Goal: Task Accomplishment & Management: Manage account settings

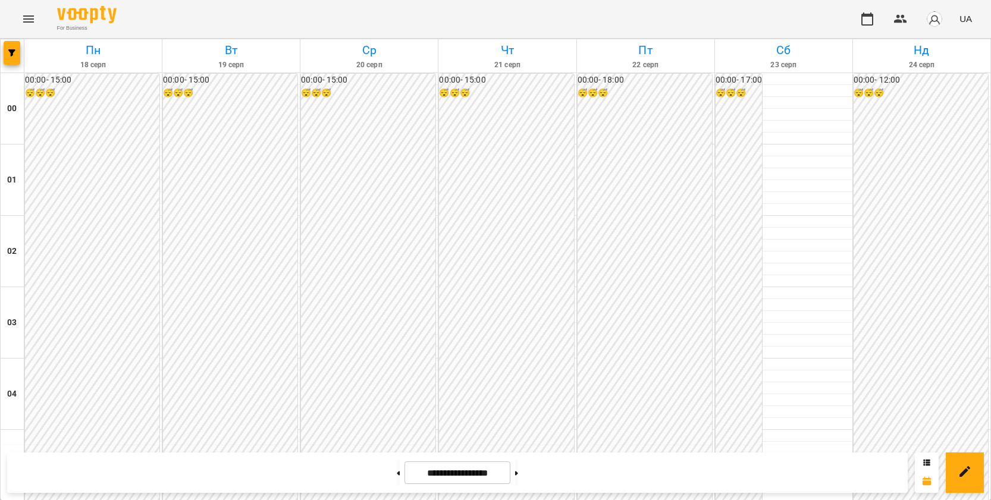
scroll to position [1011, 0]
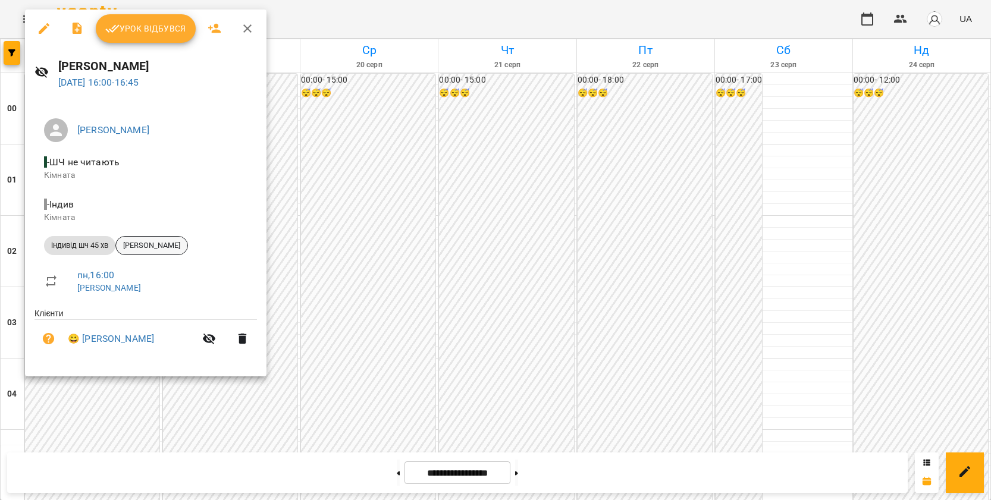
click at [164, 248] on span "[PERSON_NAME]" at bounding box center [151, 245] width 71 height 11
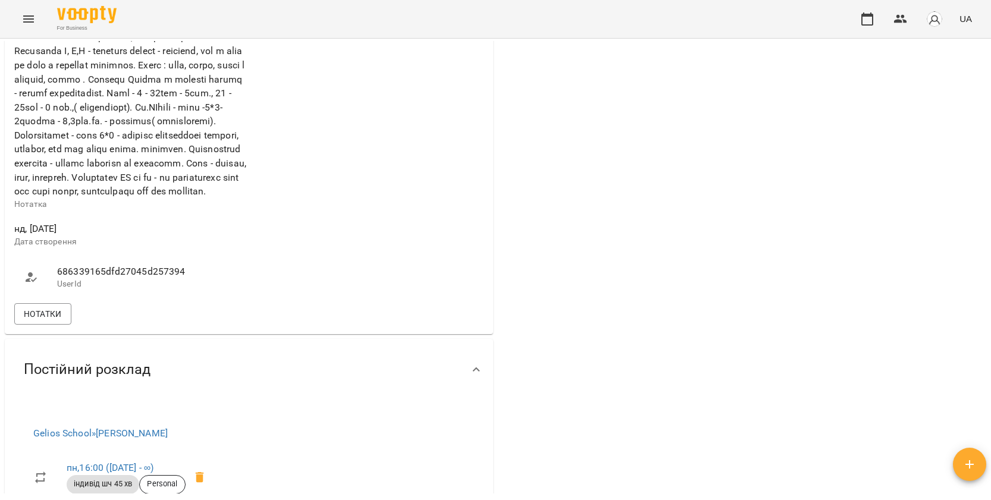
scroll to position [595, 0]
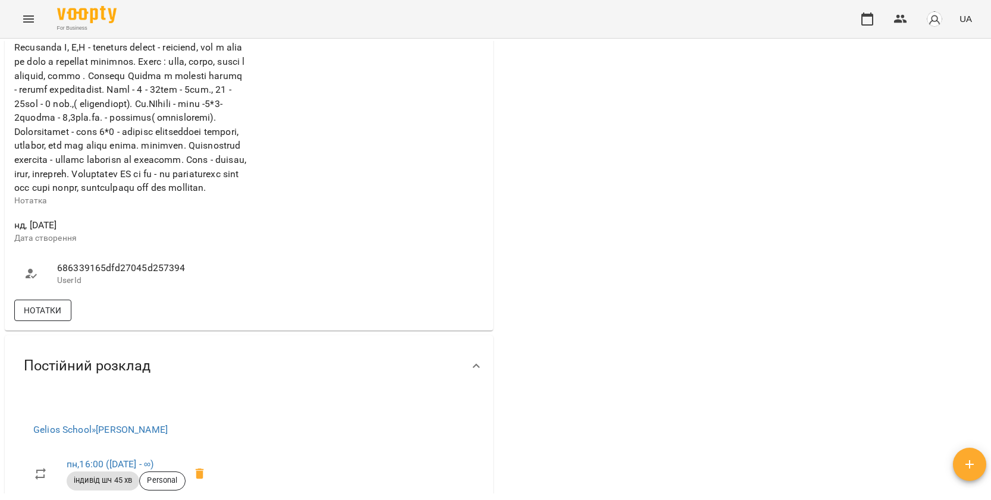
click at [51, 318] on span "Нотатки" at bounding box center [43, 310] width 38 height 14
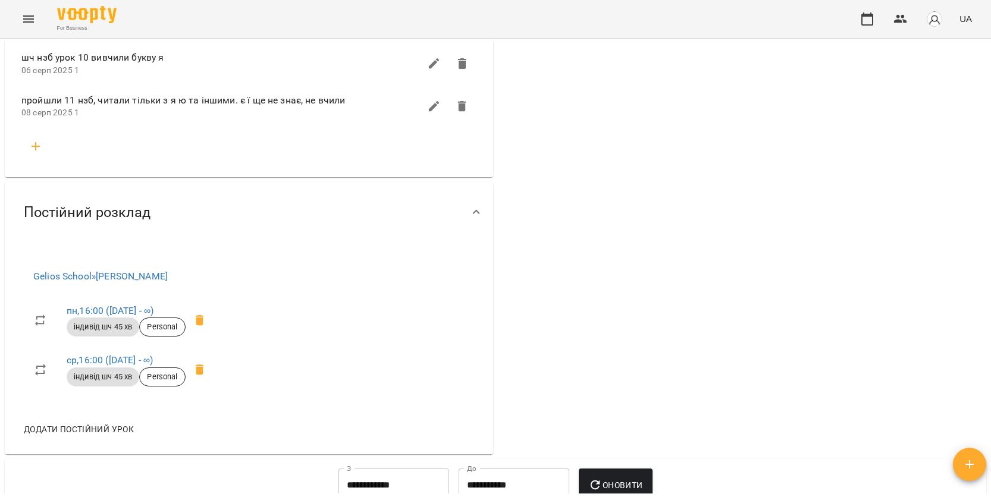
scroll to position [1190, 0]
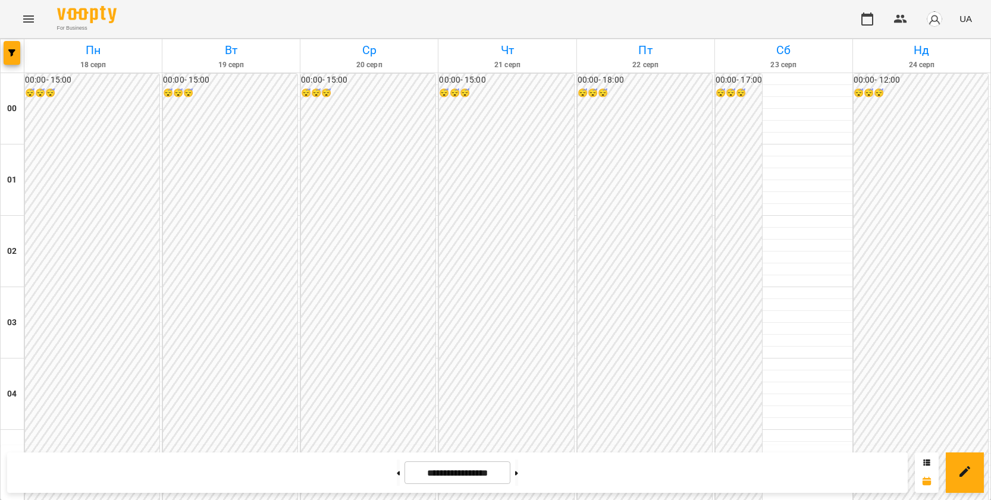
scroll to position [952, 0]
click at [518, 474] on button at bounding box center [516, 473] width 3 height 26
type input "**********"
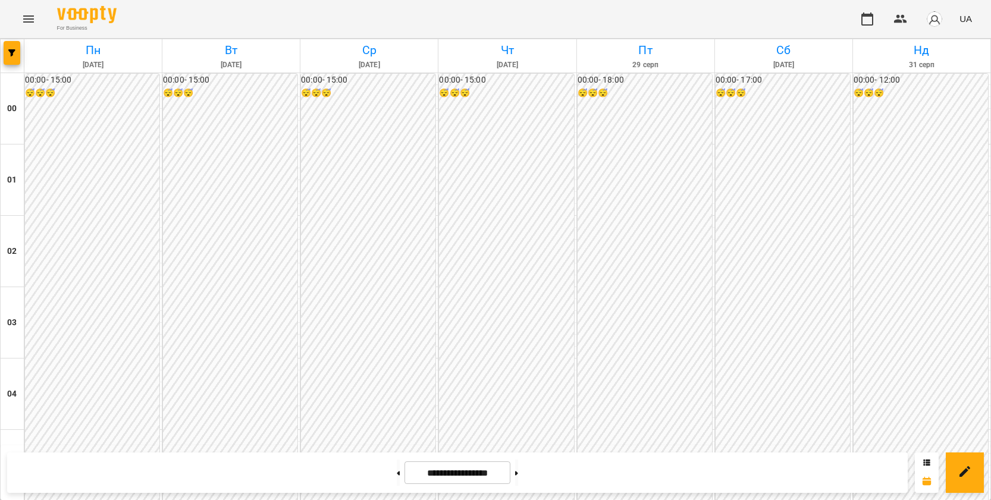
scroll to position [1071, 0]
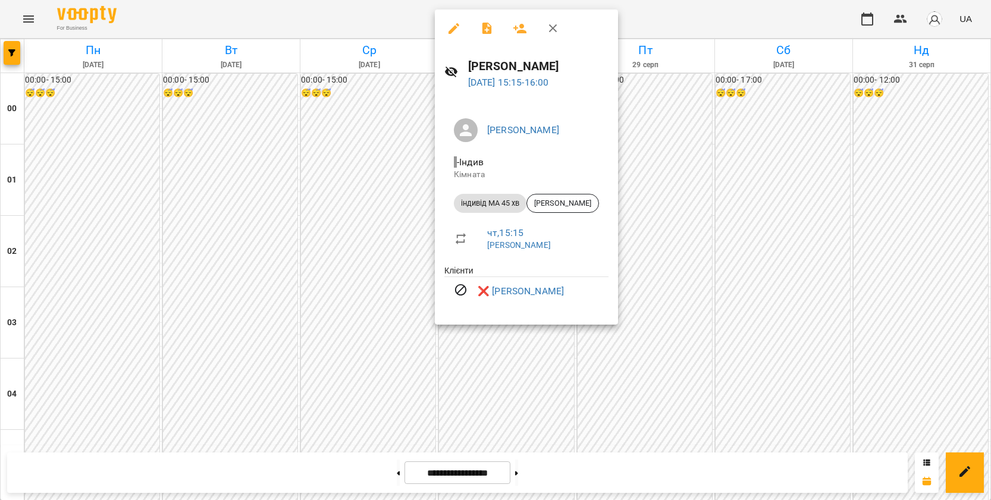
click at [385, 103] on div at bounding box center [495, 250] width 991 height 500
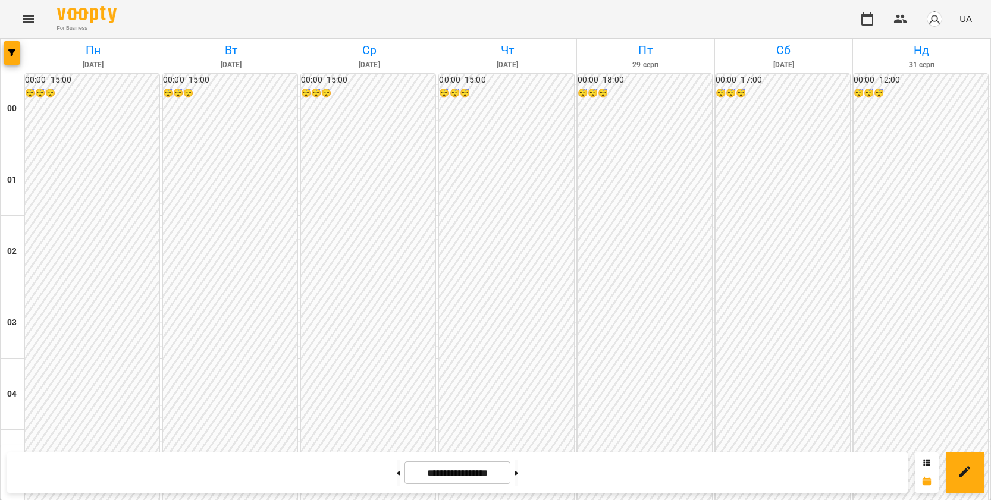
scroll to position [1011, 0]
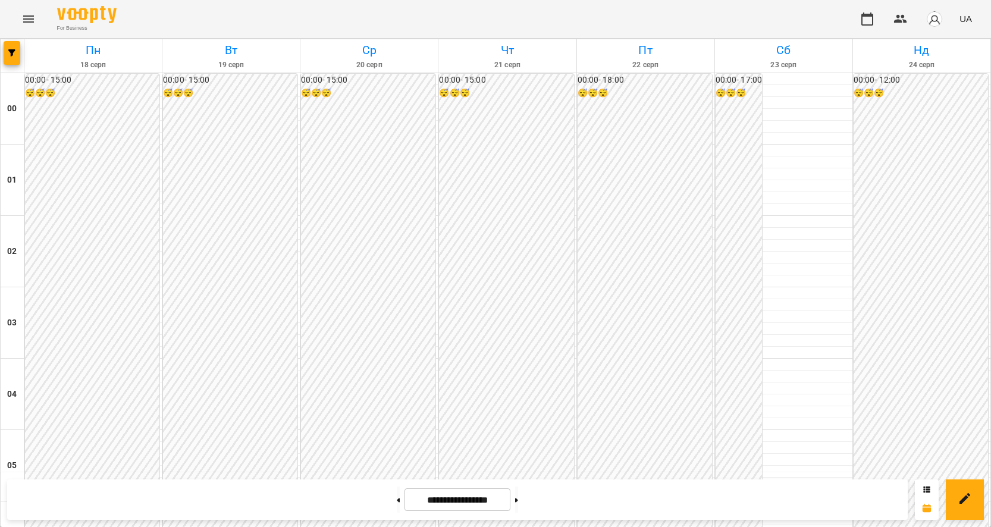
click at [40, 18] on button "Menu" at bounding box center [28, 19] width 29 height 29
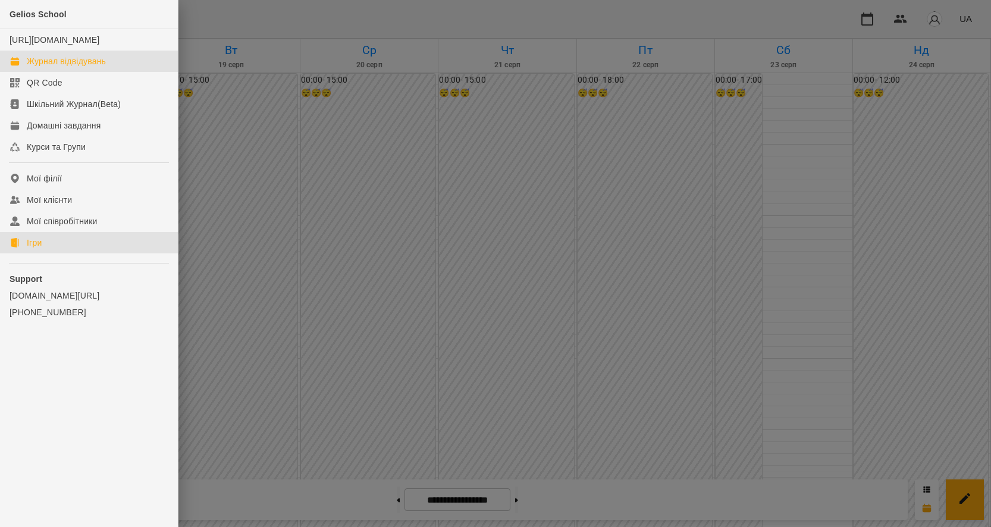
click at [57, 253] on link "Ігри" at bounding box center [89, 242] width 178 height 21
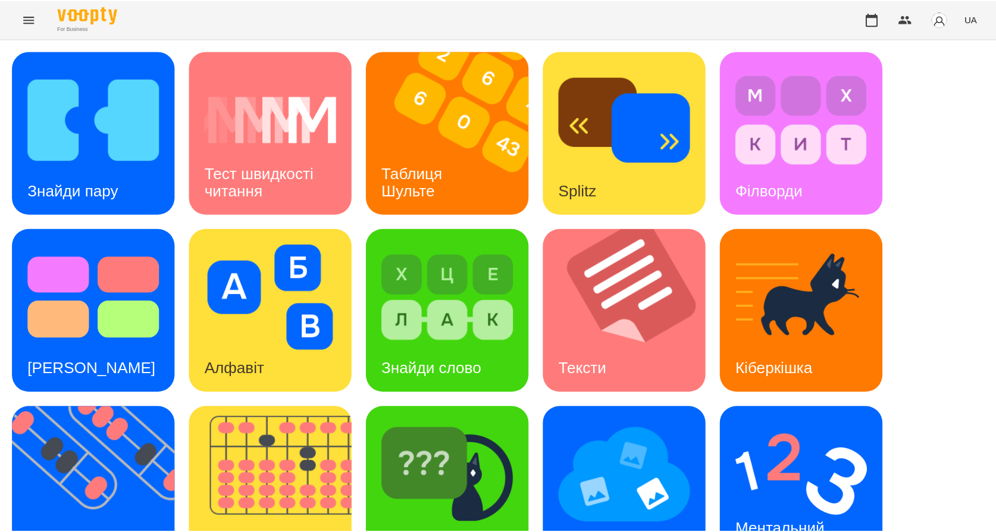
scroll to position [47, 0]
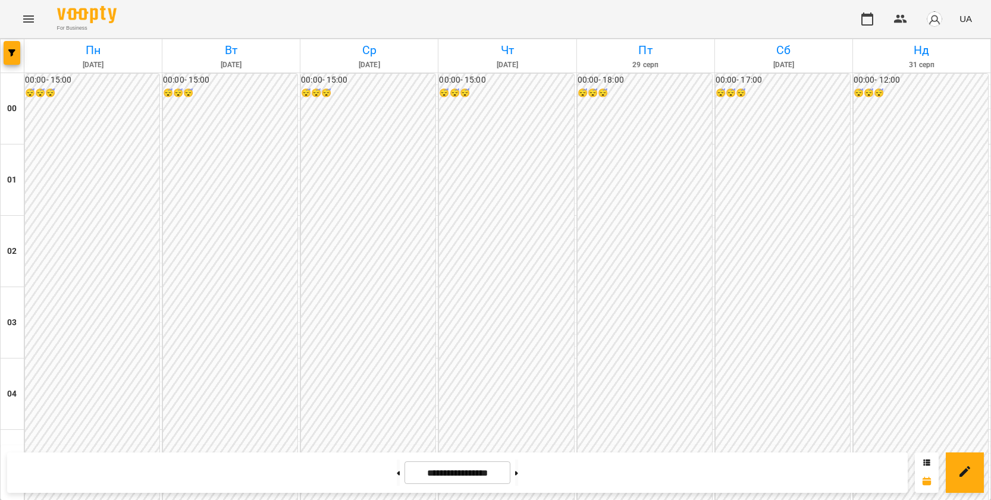
scroll to position [1071, 0]
drag, startPoint x: 376, startPoint y: 468, endPoint x: 243, endPoint y: 246, distance: 258.5
click at [397, 468] on button at bounding box center [398, 473] width 3 height 26
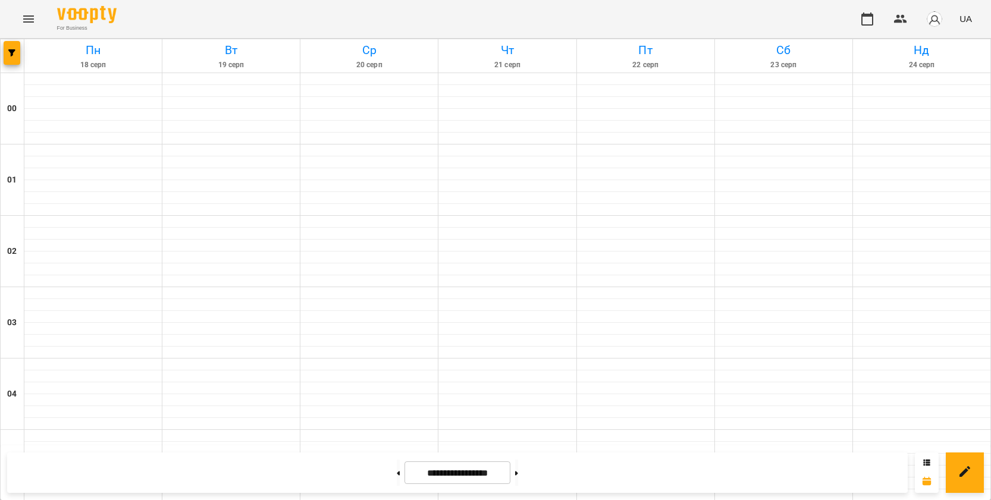
type input "**********"
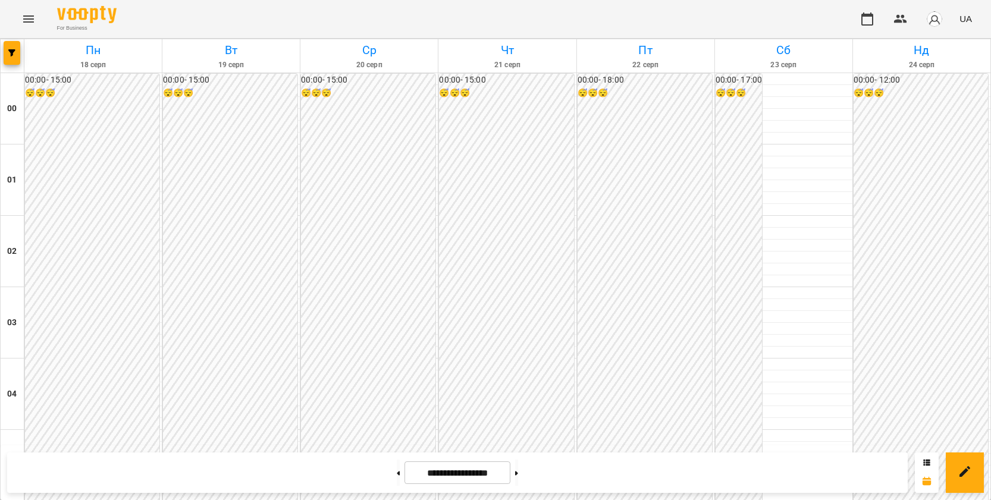
scroll to position [1011, 0]
